Goal: Find specific page/section: Find specific page/section

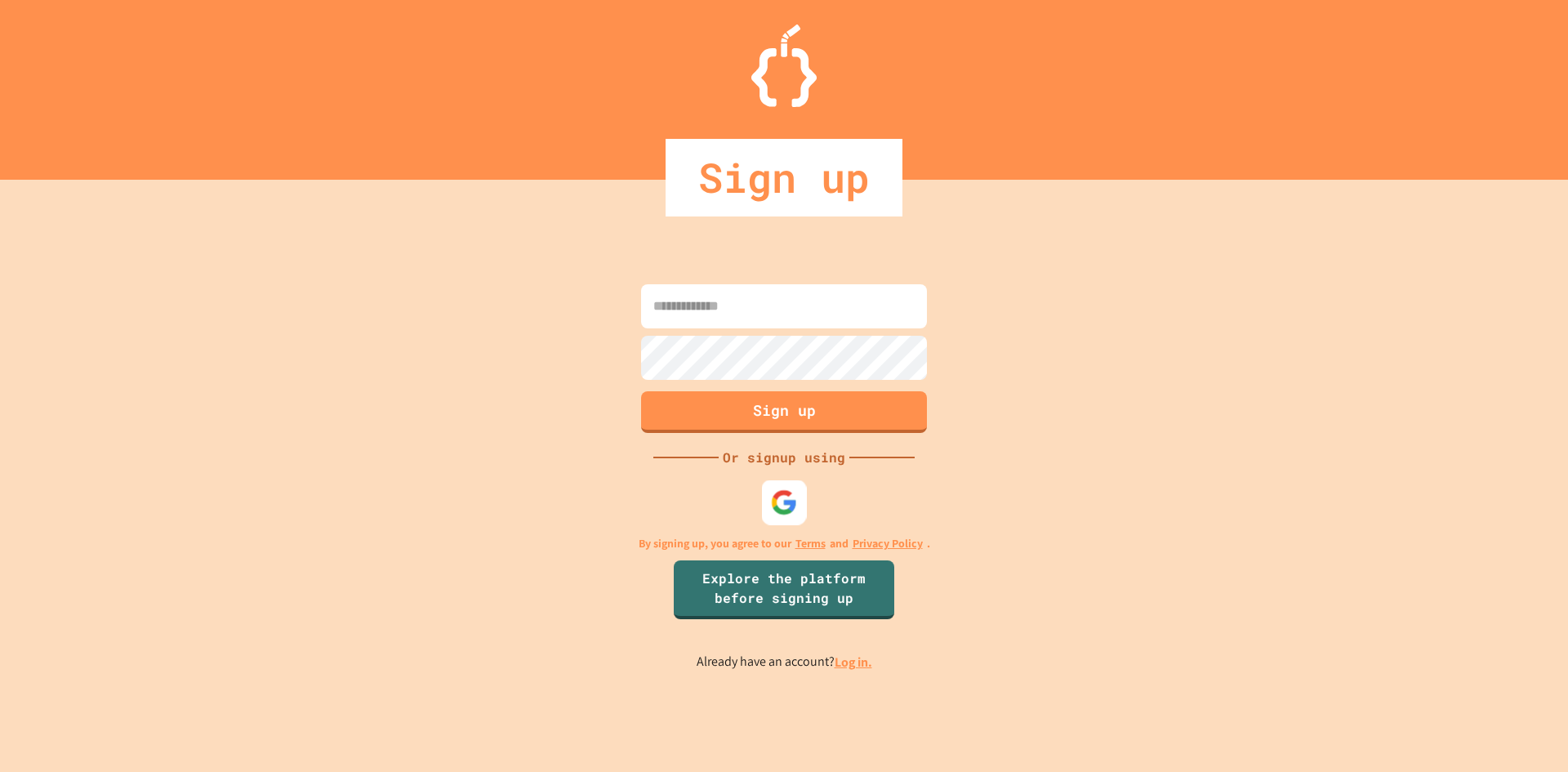
click at [772, 496] on img at bounding box center [784, 501] width 27 height 27
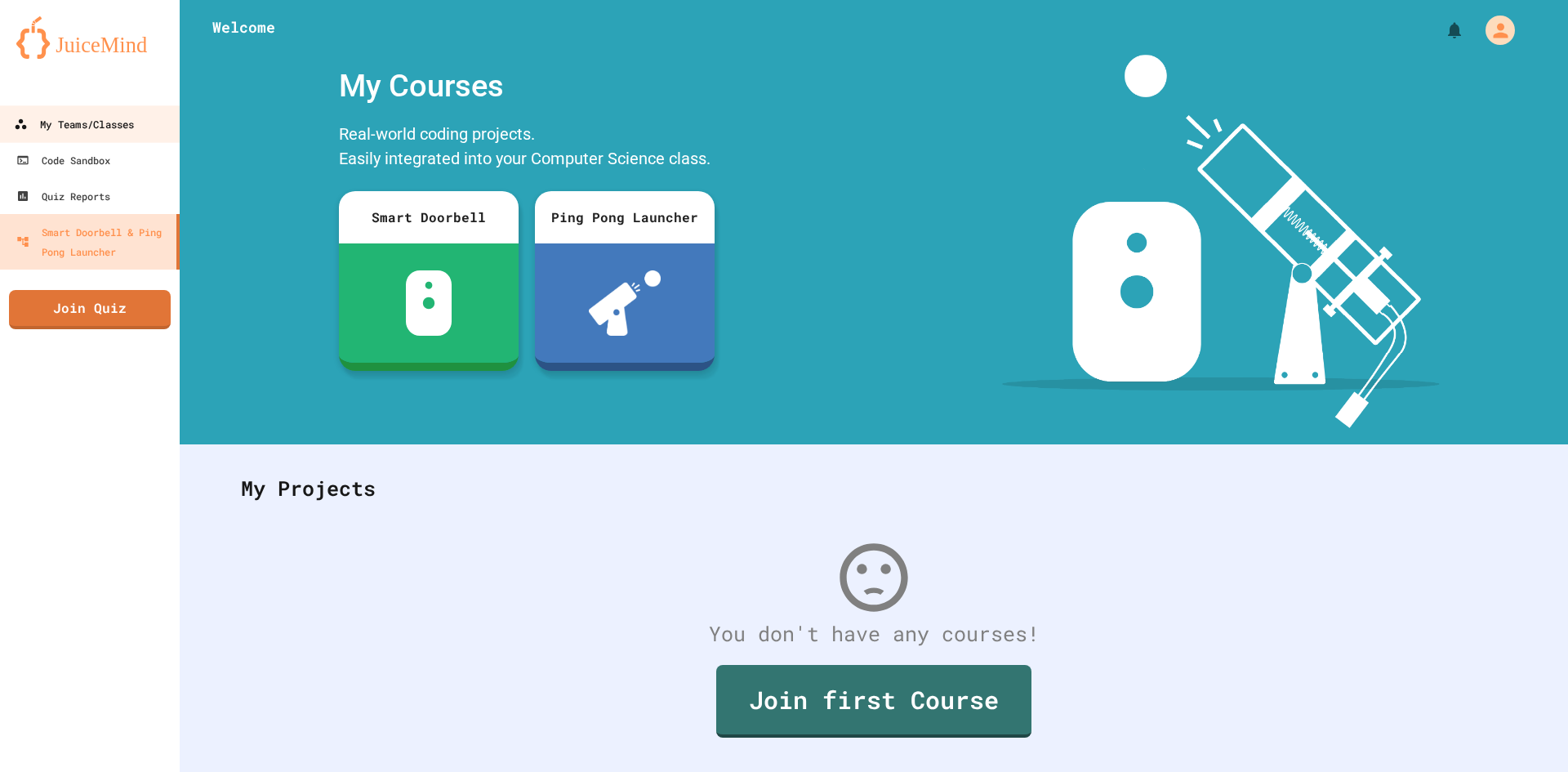
click at [134, 122] on div "My Teams/Classes" at bounding box center [74, 124] width 120 height 20
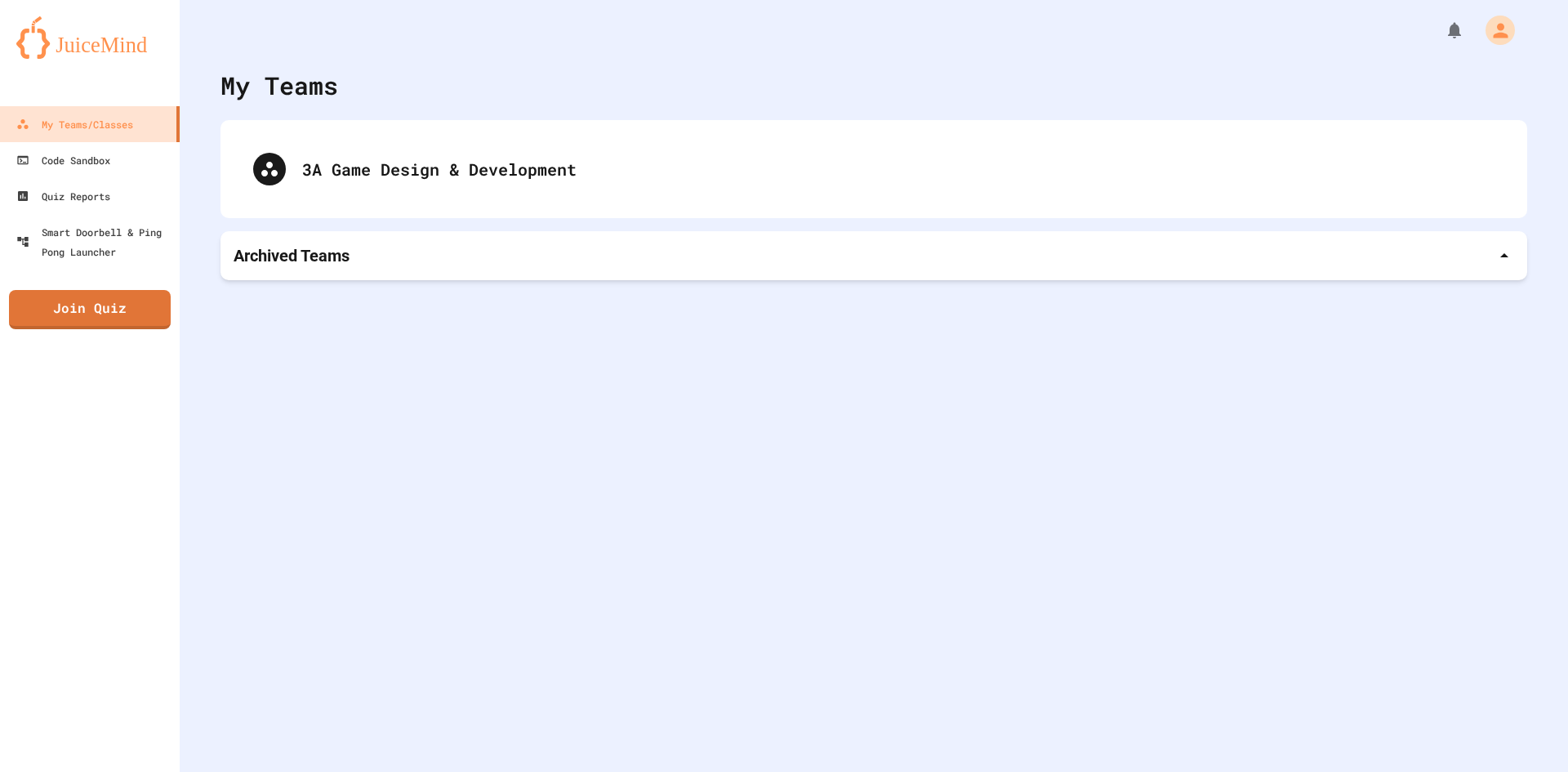
drag, startPoint x: 427, startPoint y: 202, endPoint x: 436, endPoint y: 162, distance: 41.0
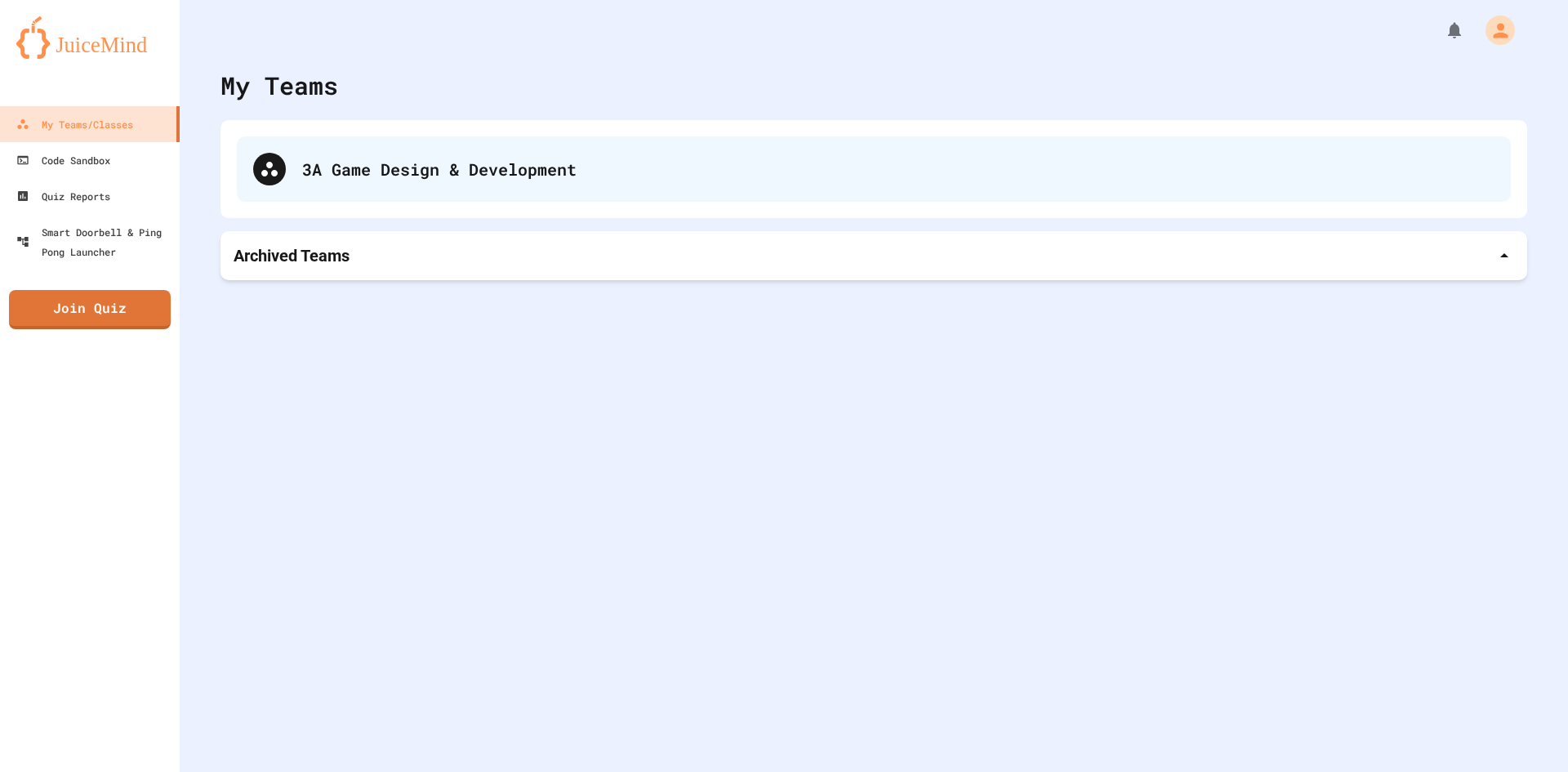
click at [427, 202] on div "3A Game Design & Development" at bounding box center [873, 169] width 1307 height 98
click at [436, 162] on div "3A Game Design & Development" at bounding box center [898, 169] width 1192 height 25
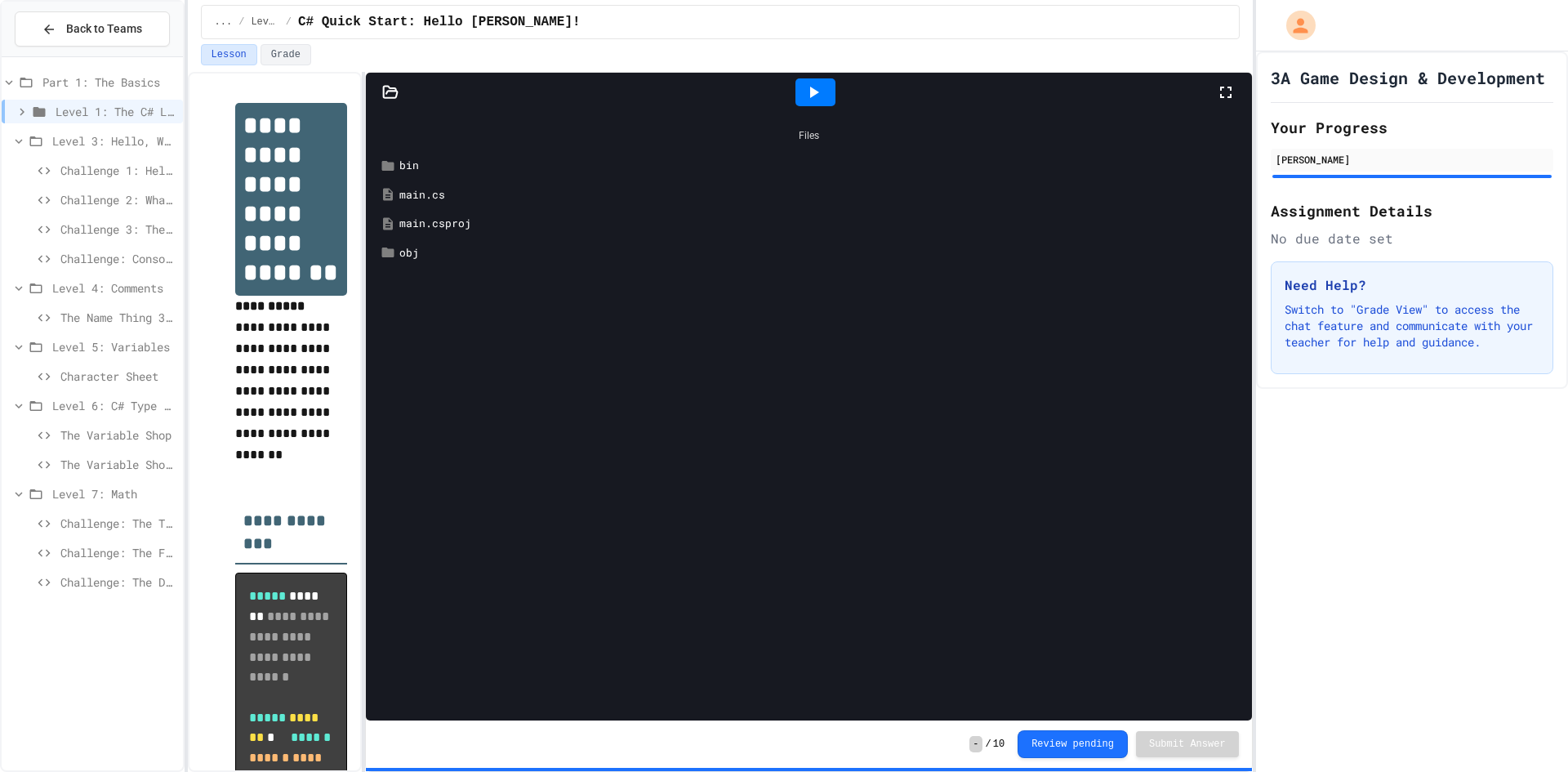
click at [110, 434] on span "The Variable Shop" at bounding box center [118, 435] width 116 height 17
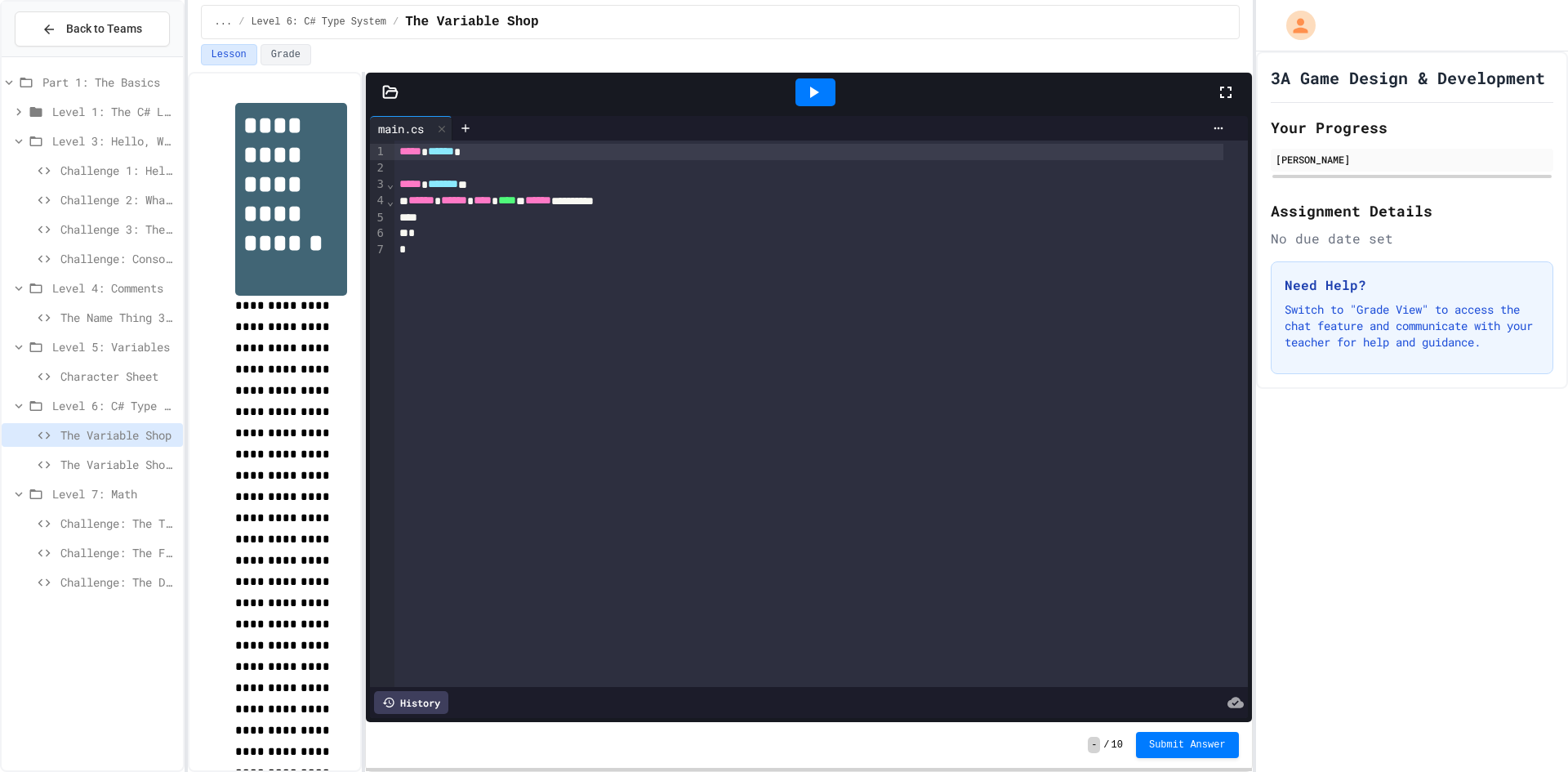
click at [104, 379] on span "Character Sheet" at bounding box center [118, 376] width 116 height 17
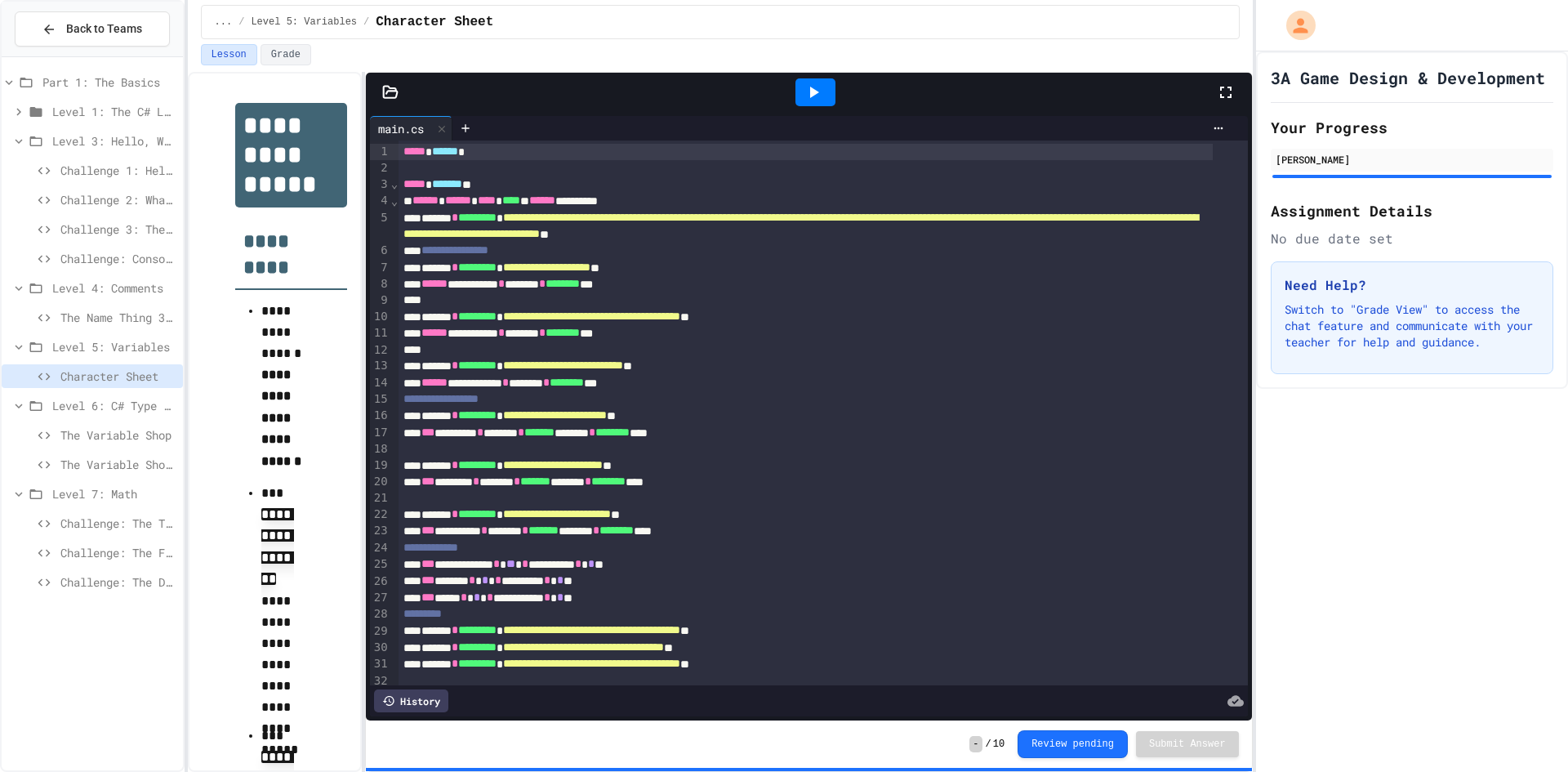
scroll to position [246, 0]
